Goal: Entertainment & Leisure: Browse casually

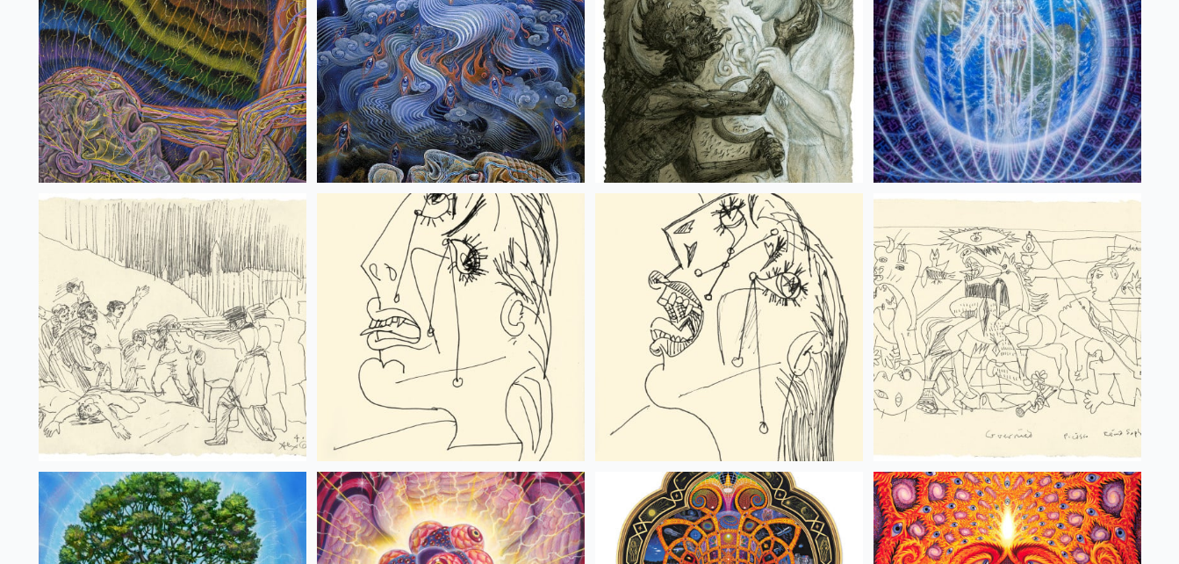
scroll to position [11709, 0]
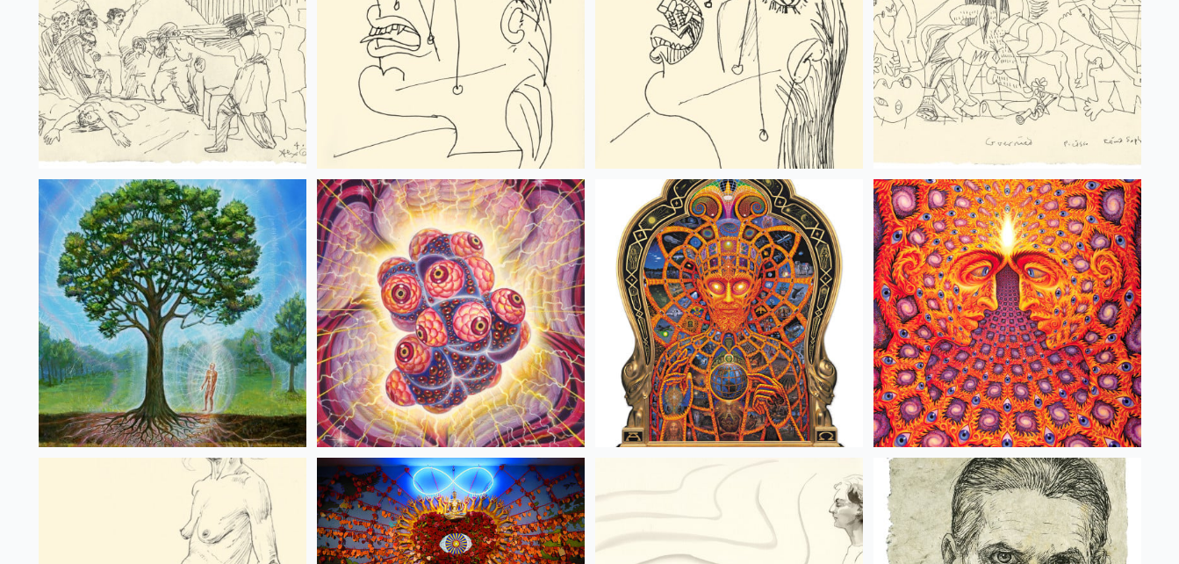
click at [725, 328] on img at bounding box center [729, 313] width 268 height 268
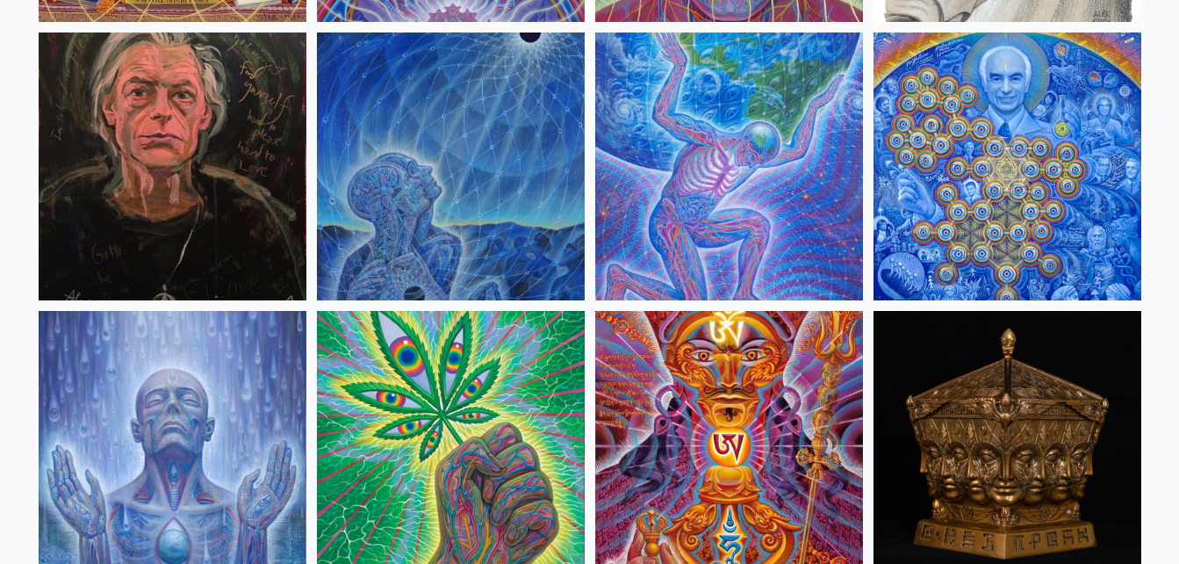
scroll to position [0, 0]
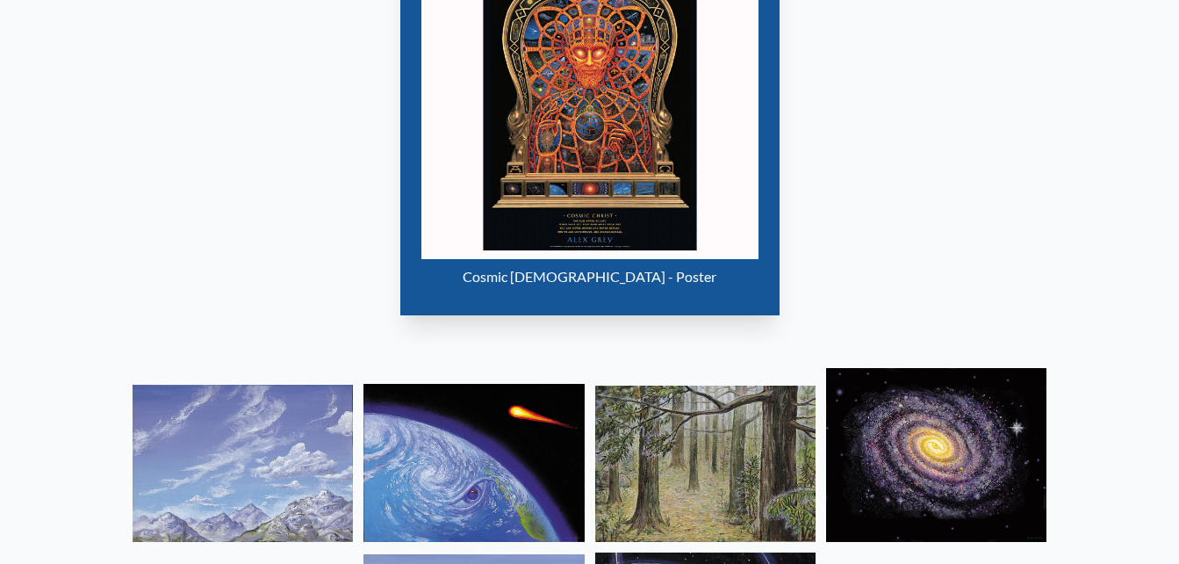
scroll to position [1171, 0]
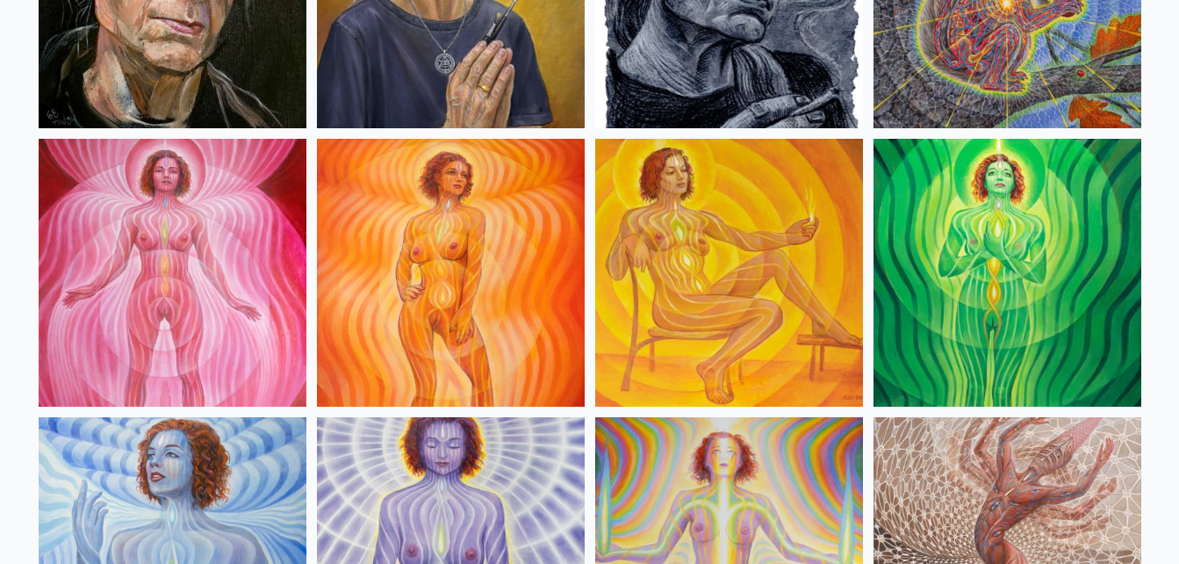
scroll to position [292, 0]
